Goal: Task Accomplishment & Management: Manage account settings

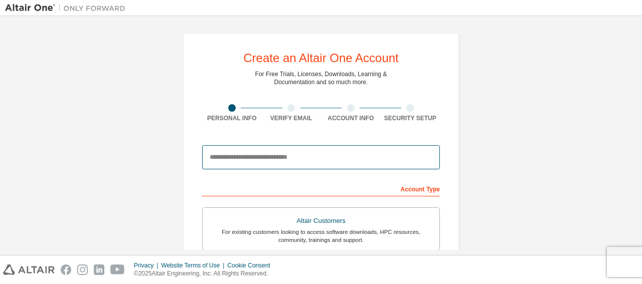
click at [264, 156] on input "email" at bounding box center [321, 157] width 238 height 24
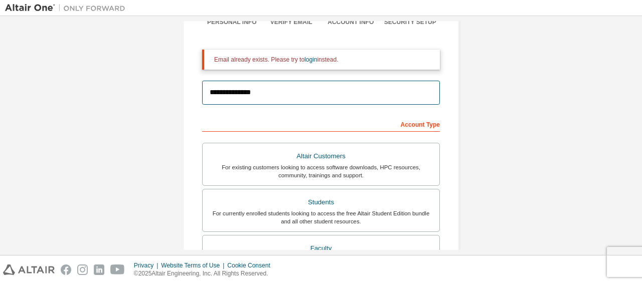
scroll to position [48, 0]
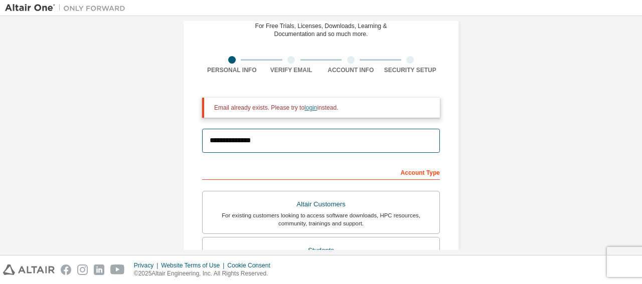
type input "**********"
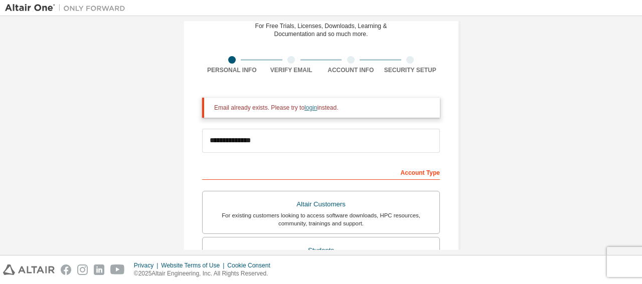
click at [304, 107] on link "login" at bounding box center [310, 107] width 13 height 7
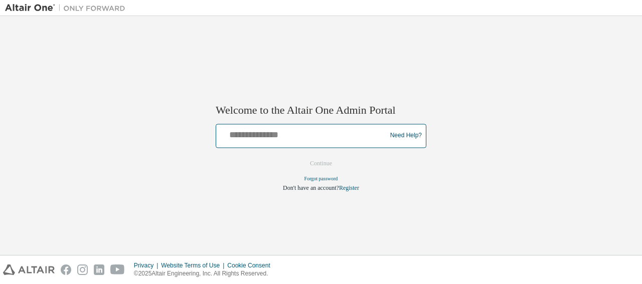
click at [296, 131] on input "text" at bounding box center [302, 133] width 165 height 15
type input "**********"
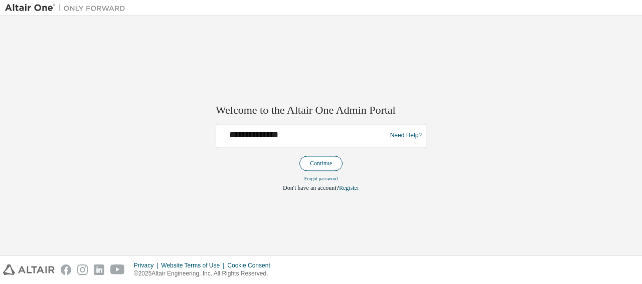
click at [309, 161] on button "Continue" at bounding box center [320, 163] width 43 height 15
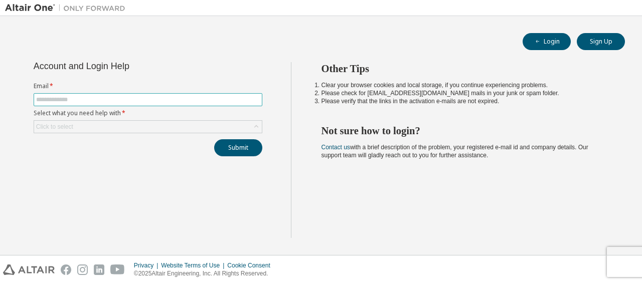
click at [214, 99] on input "text" at bounding box center [148, 100] width 224 height 8
type input "**********"
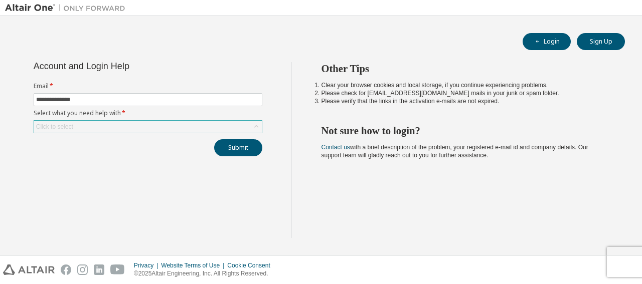
click at [123, 120] on div "Click to select" at bounding box center [148, 126] width 229 height 13
click at [123, 123] on div "Click to select" at bounding box center [148, 127] width 228 height 12
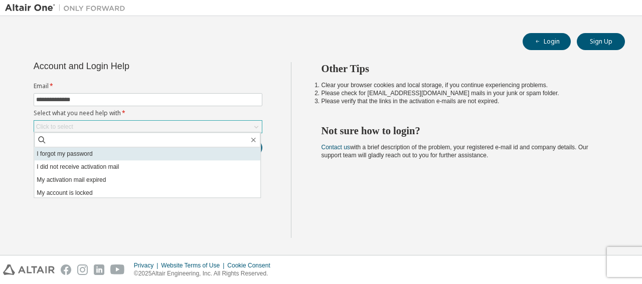
click at [100, 156] on li "I forgot my password" at bounding box center [147, 153] width 226 height 13
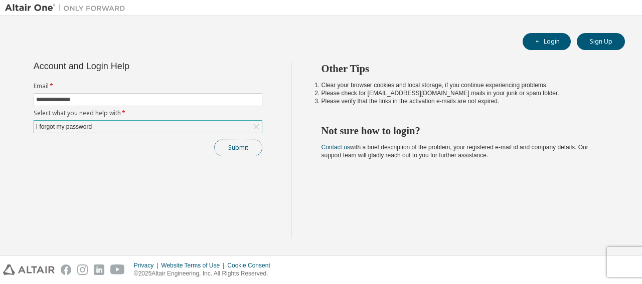
click at [240, 149] on button "Submit" at bounding box center [238, 147] width 48 height 17
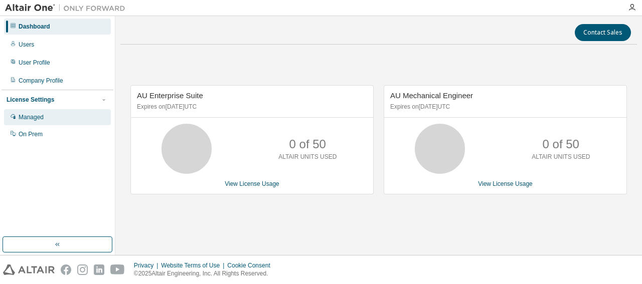
click at [66, 118] on div "Managed" at bounding box center [57, 117] width 107 height 16
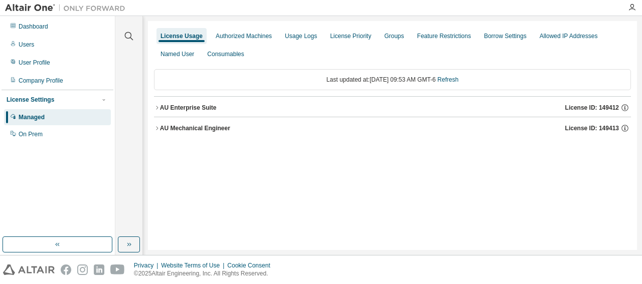
click at [156, 111] on button "AU Enterprise Suite License ID: 149412" at bounding box center [392, 108] width 477 height 22
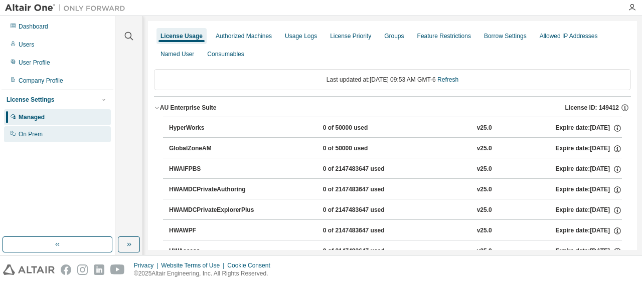
click at [35, 134] on div "On Prem" at bounding box center [31, 134] width 24 height 8
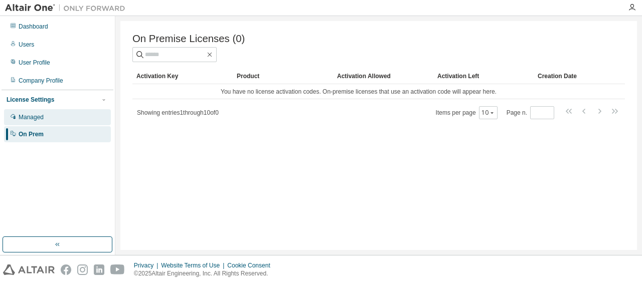
click at [34, 122] on div "Managed" at bounding box center [57, 117] width 107 height 16
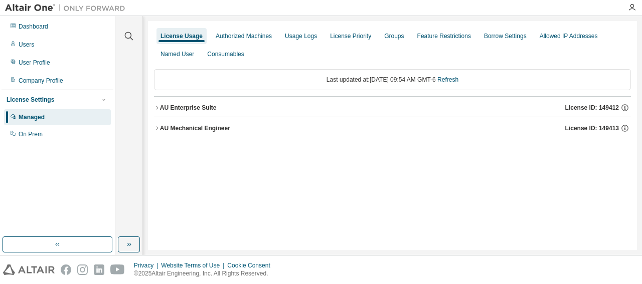
click at [163, 125] on div "AU Mechanical Engineer" at bounding box center [195, 128] width 70 height 8
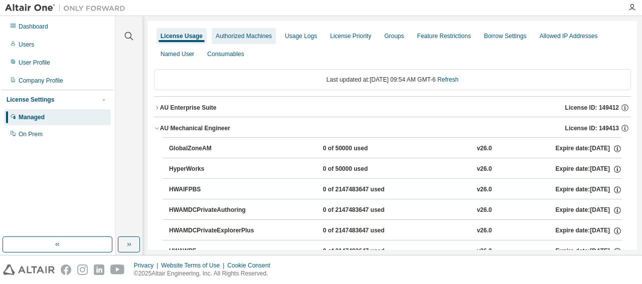
click at [255, 41] on div "Authorized Machines" at bounding box center [244, 36] width 64 height 16
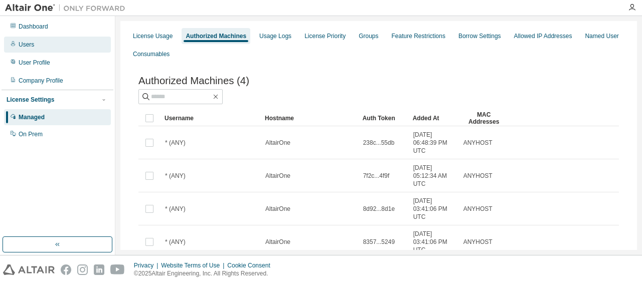
click at [43, 50] on div "Users" at bounding box center [57, 45] width 107 height 16
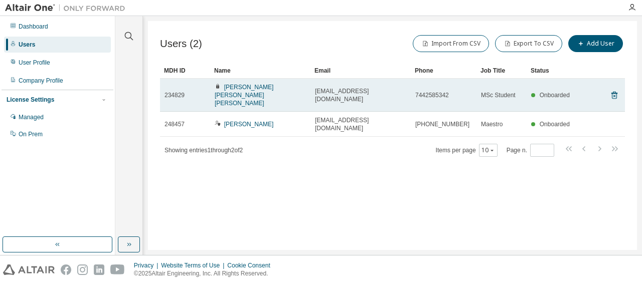
click at [448, 91] on div "7442585342" at bounding box center [443, 95] width 57 height 8
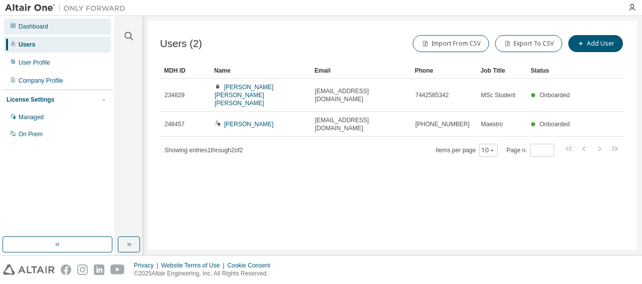
click at [32, 26] on div "Dashboard" at bounding box center [34, 27] width 30 height 8
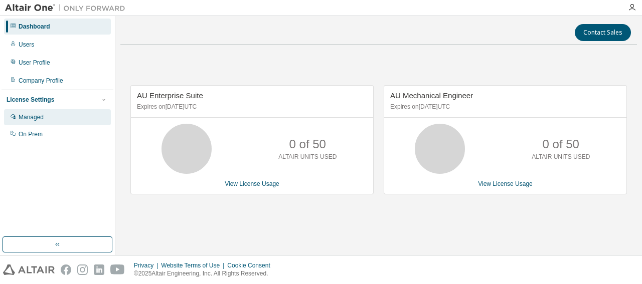
click at [34, 114] on div "Managed" at bounding box center [31, 117] width 25 height 8
